Goal: Task Accomplishment & Management: Use online tool/utility

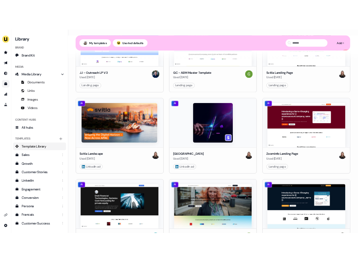
scroll to position [1302, 0]
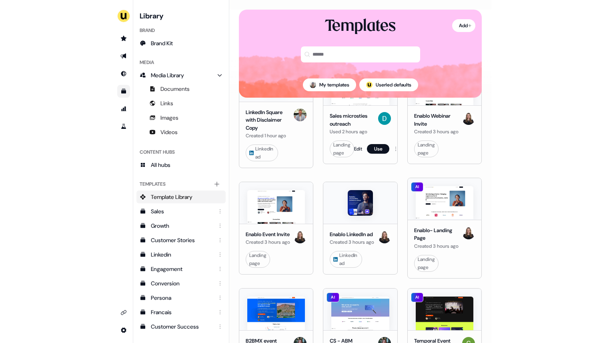
scroll to position [0, 0]
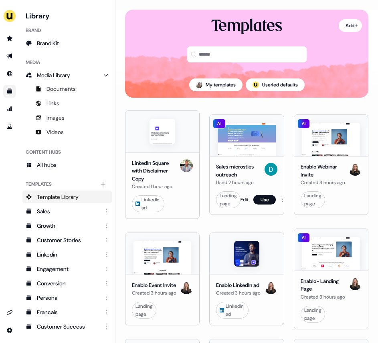
click at [261, 184] on div "Sales microsties outreach Used 2 hours ago" at bounding box center [246, 175] width 61 height 24
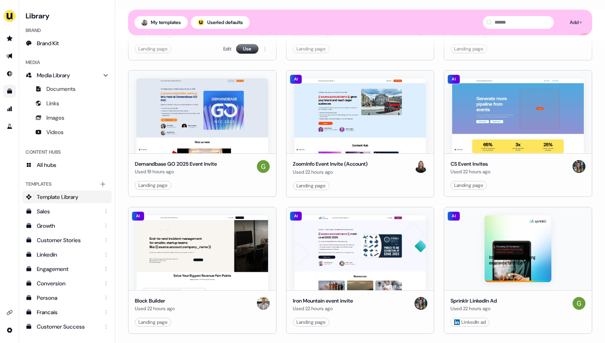
scroll to position [615, 0]
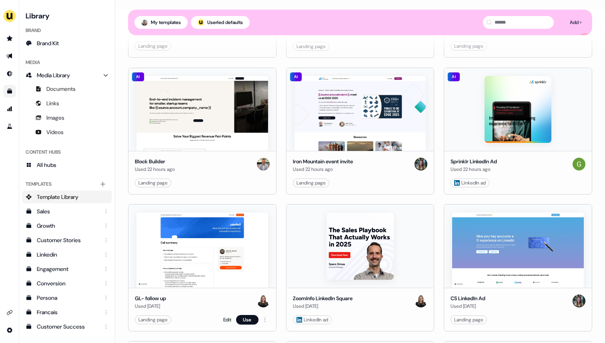
click at [211, 315] on div "Landing page Edit Use" at bounding box center [202, 320] width 135 height 10
click at [225, 317] on link "Edit" at bounding box center [227, 320] width 8 height 8
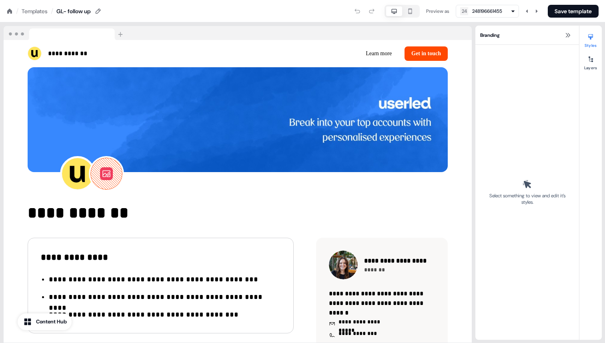
click at [36, 11] on div "Templates" at bounding box center [35, 11] width 26 height 8
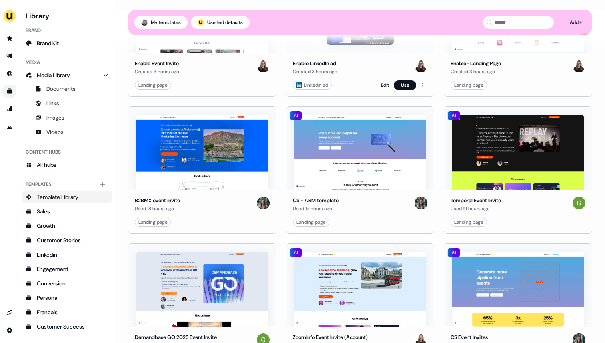
scroll to position [308, 0]
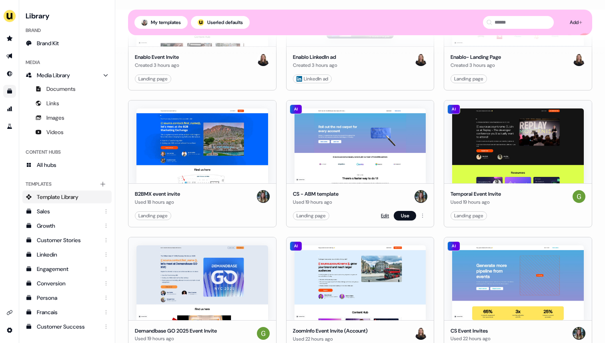
click at [384, 213] on link "Edit" at bounding box center [385, 216] width 8 height 8
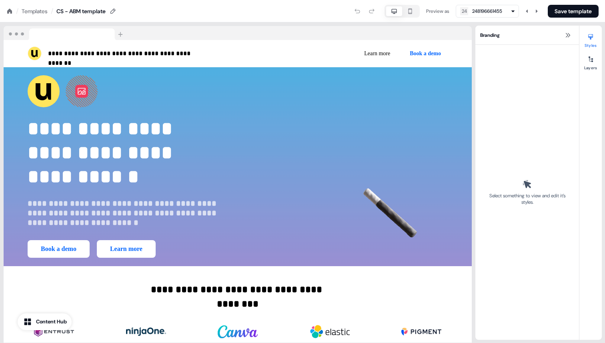
click at [10, 11] on icon at bounding box center [9, 10] width 5 height 5
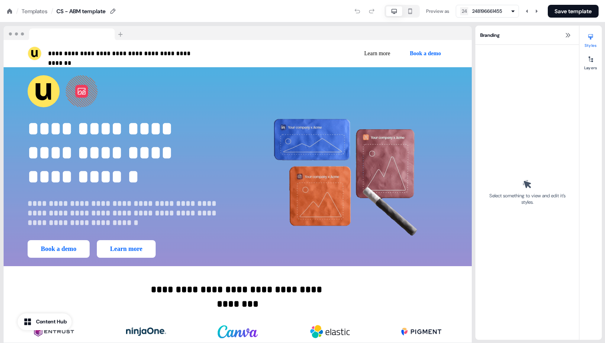
click at [10, 11] on icon at bounding box center [9, 10] width 5 height 5
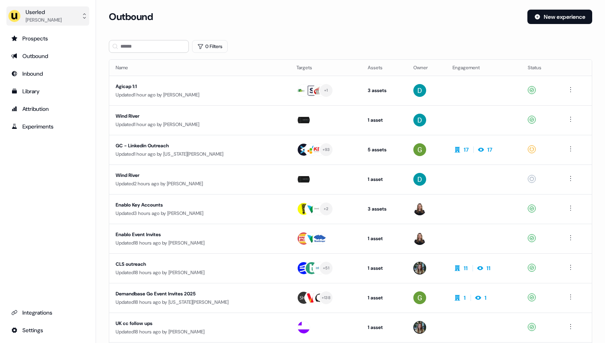
click at [22, 15] on div "Userled [PERSON_NAME]" at bounding box center [35, 16] width 54 height 16
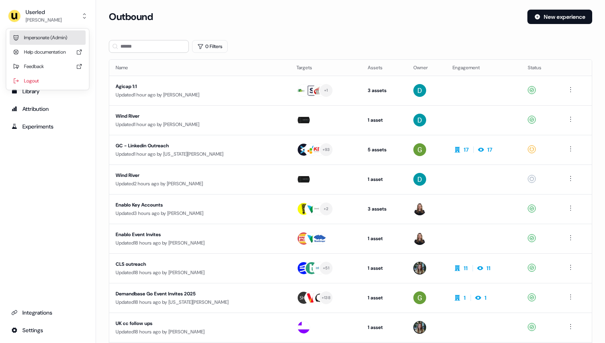
click at [26, 37] on div "Impersonate (Admin)" at bounding box center [48, 37] width 76 height 14
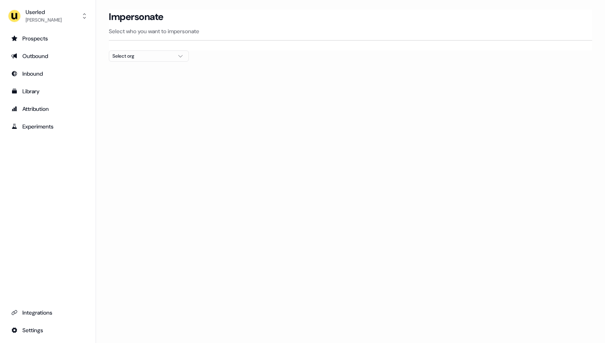
click at [123, 58] on div "Select org" at bounding box center [143, 56] width 60 height 8
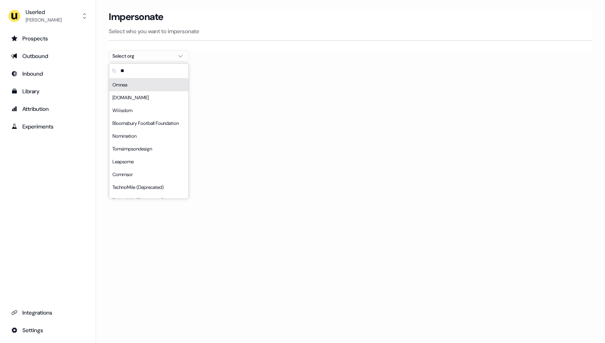
type input "**"
click at [134, 83] on div "Omnea" at bounding box center [148, 84] width 79 height 13
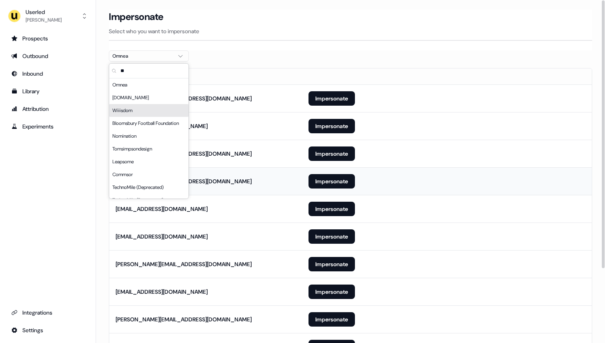
scroll to position [95, 0]
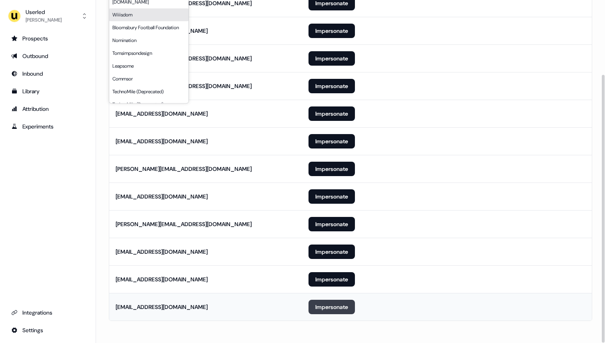
click at [335, 305] on button "Impersonate" at bounding box center [332, 307] width 46 height 14
